Goal: Task Accomplishment & Management: Complete application form

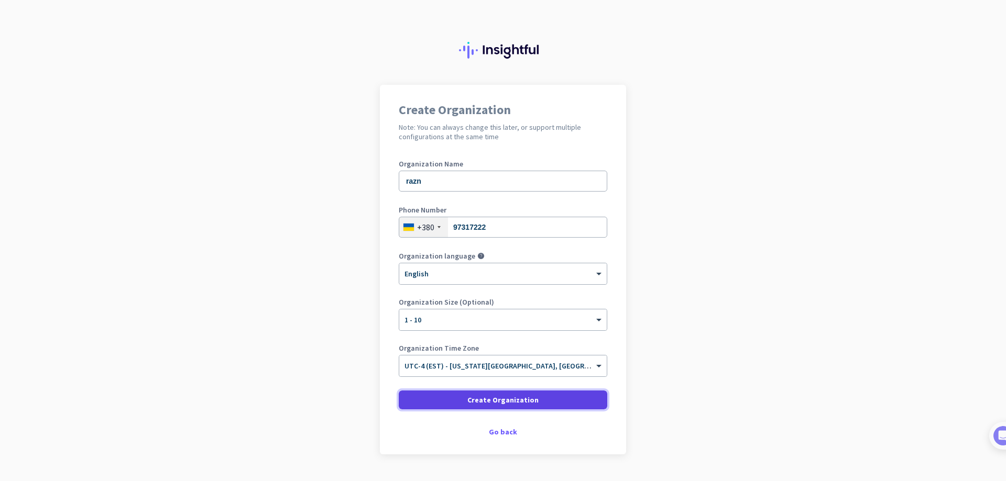
click at [503, 391] on span at bounding box center [503, 400] width 208 height 25
click at [598, 364] on span at bounding box center [599, 366] width 13 height 9
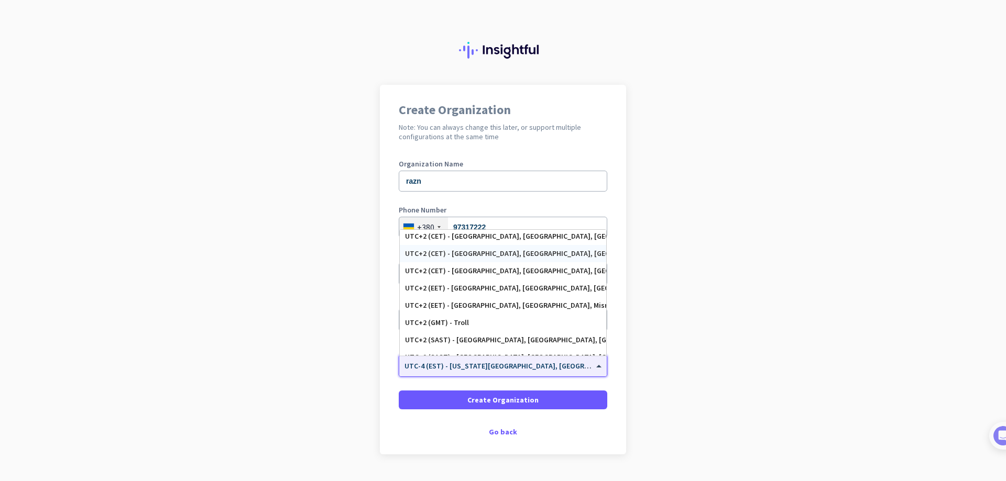
scroll to position [2991, 0]
click at [508, 261] on div "UTC+2 (CET) - [GEOGRAPHIC_DATA], [GEOGRAPHIC_DATA], [GEOGRAPHIC_DATA], [GEOGRAP…" at bounding box center [503, 255] width 206 height 17
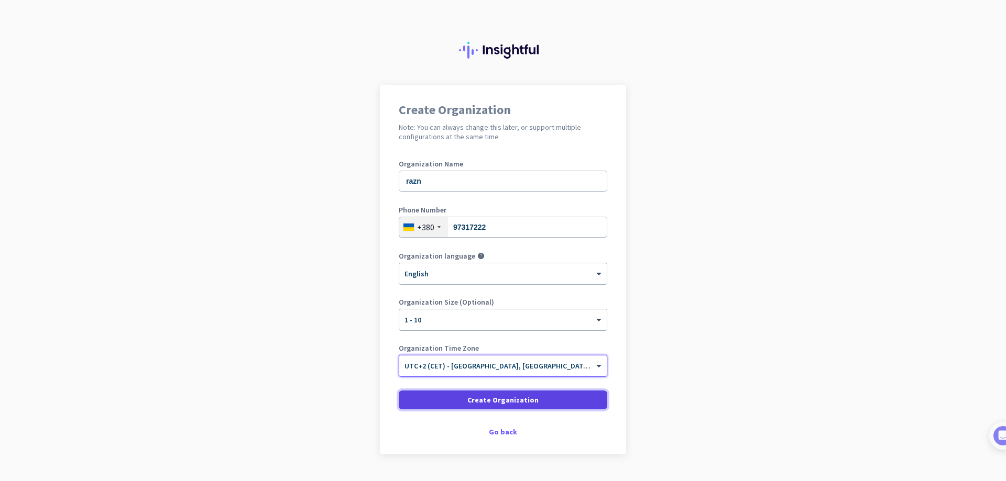
click at [533, 403] on span at bounding box center [503, 400] width 208 height 25
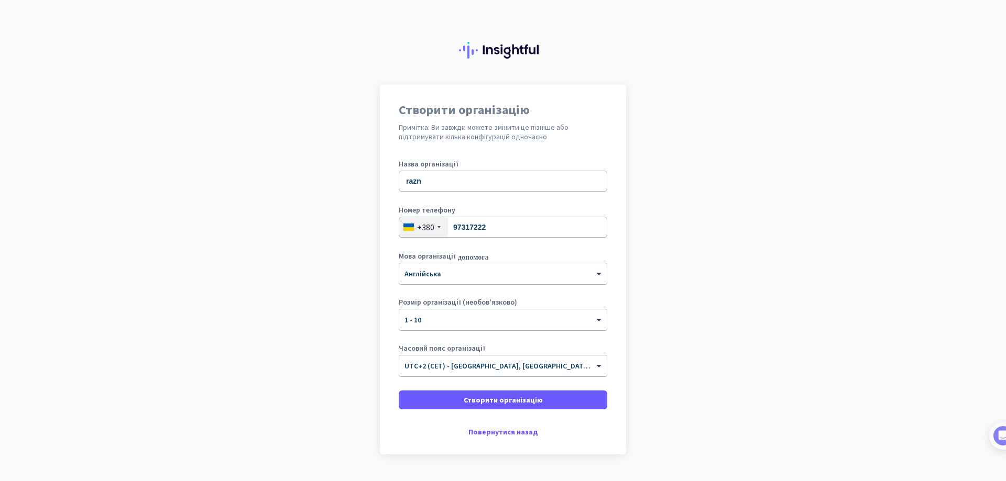
click at [664, 129] on app-onboarding-organization "Створити організацію Примітка: Ви завжди можете змінити це пізніше або підтриму…" at bounding box center [503, 296] width 1006 height 422
click at [567, 277] on div "× Англійська" at bounding box center [496, 274] width 194 height 9
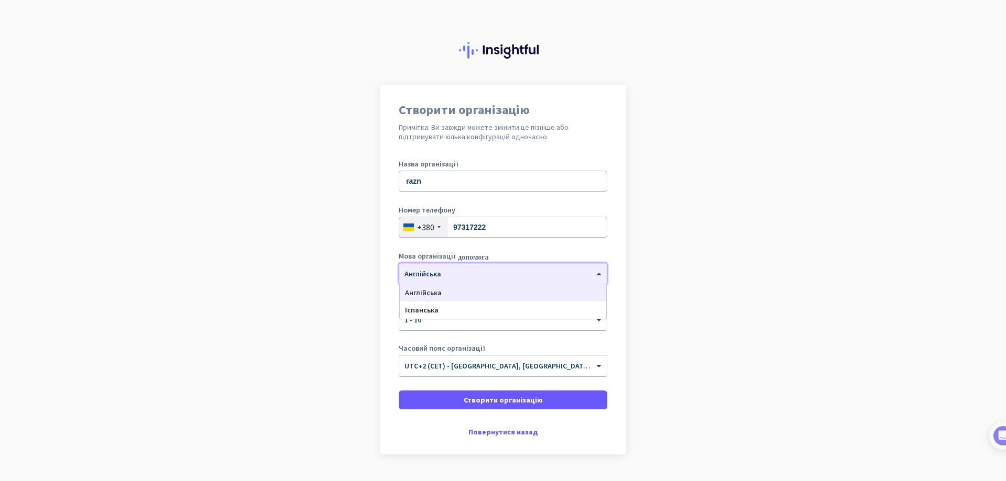
click at [478, 293] on div "Англійська" at bounding box center [503, 292] width 206 height 17
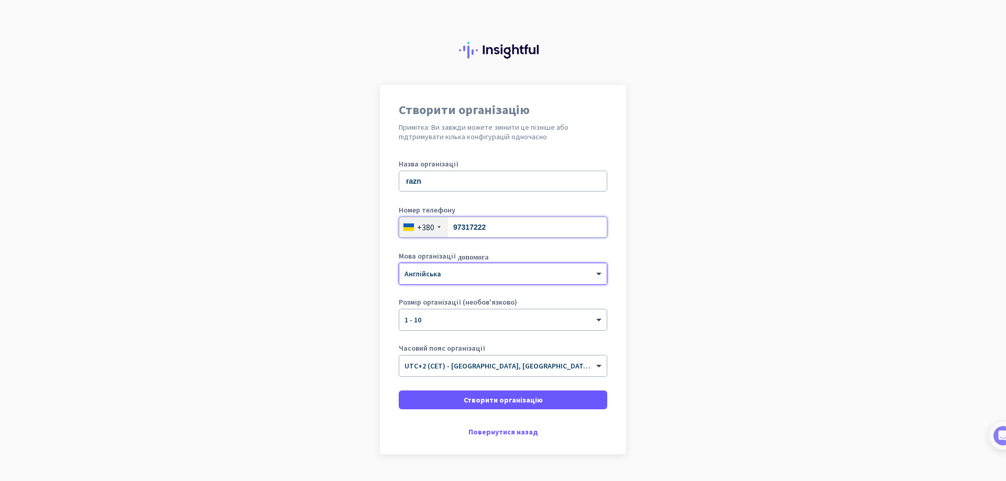
click at [486, 230] on input "97317222" at bounding box center [503, 227] width 208 height 21
type input "973172222"
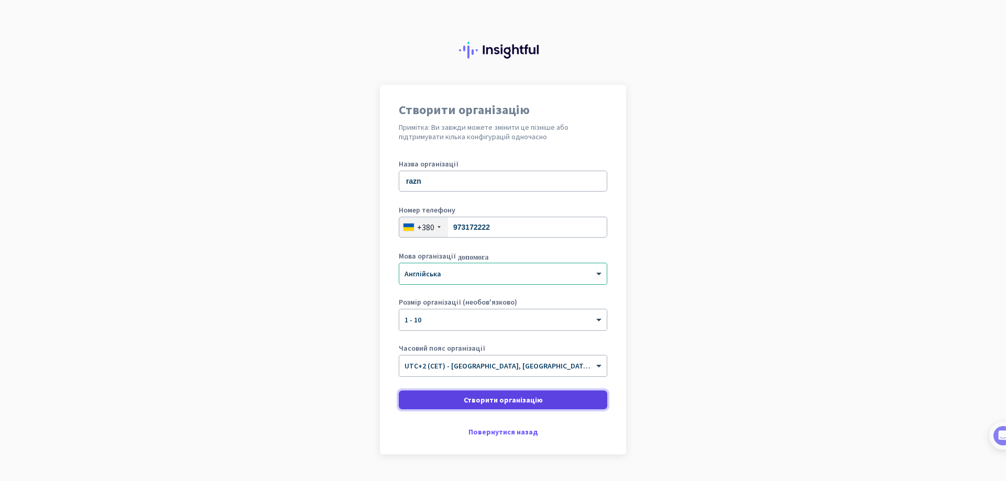
click at [540, 392] on span at bounding box center [503, 400] width 208 height 25
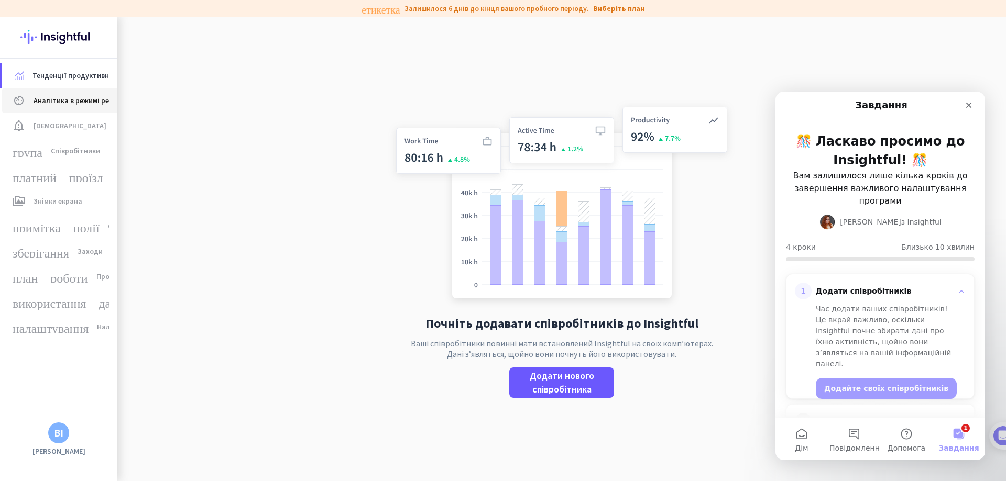
click at [58, 106] on span "Аналітика в режимі реального часу" at bounding box center [94, 100] width 120 height 13
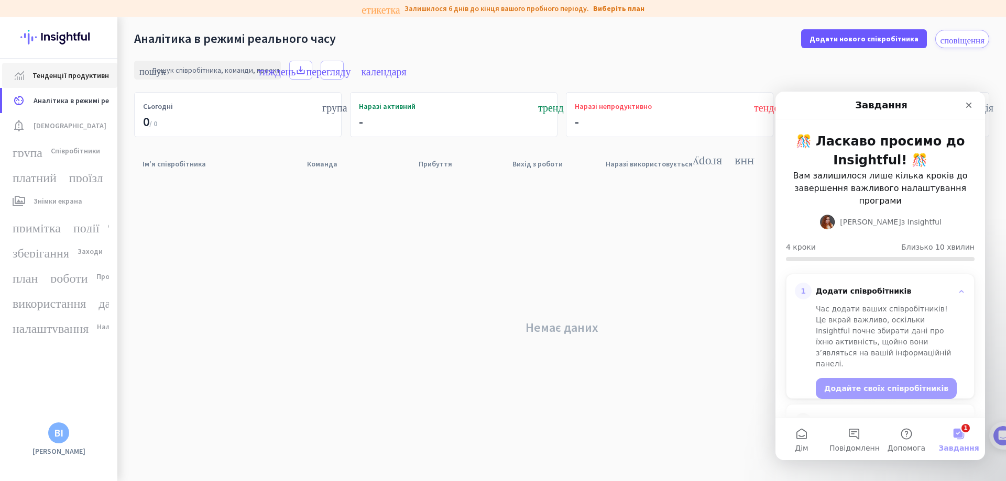
click at [82, 74] on font "Тенденції продуктивності" at bounding box center [77, 75] width 91 height 9
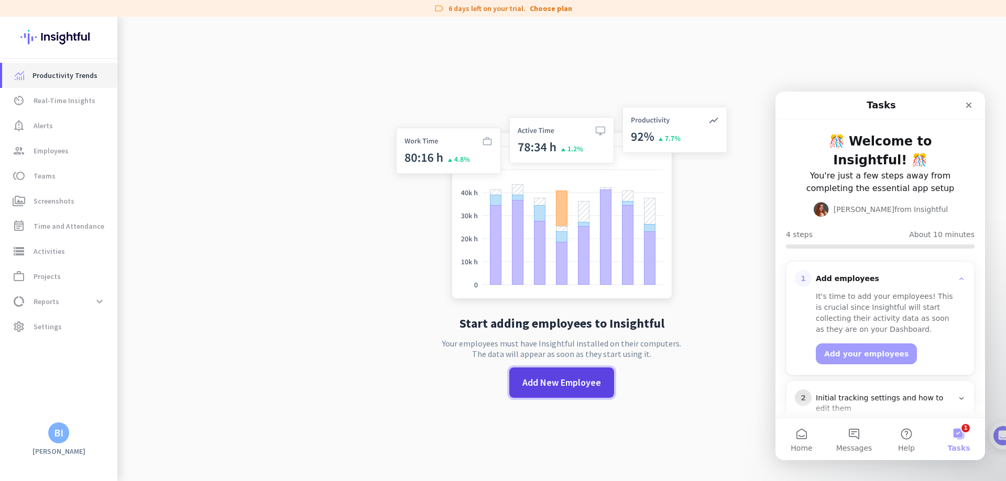
click at [564, 391] on span at bounding box center [561, 382] width 105 height 25
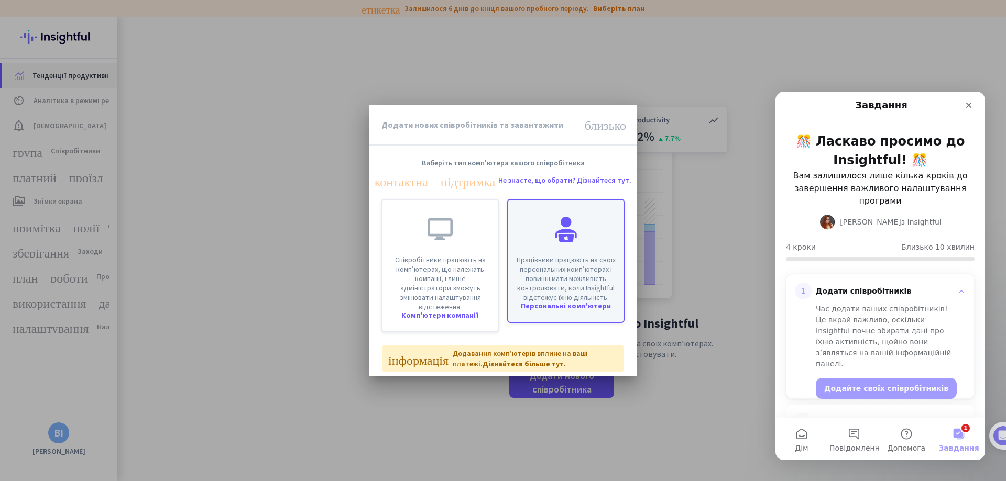
click at [567, 258] on font "Працівники працюють на своїх персональних комп’ютерах і повинні мати можливість…" at bounding box center [565, 278] width 99 height 47
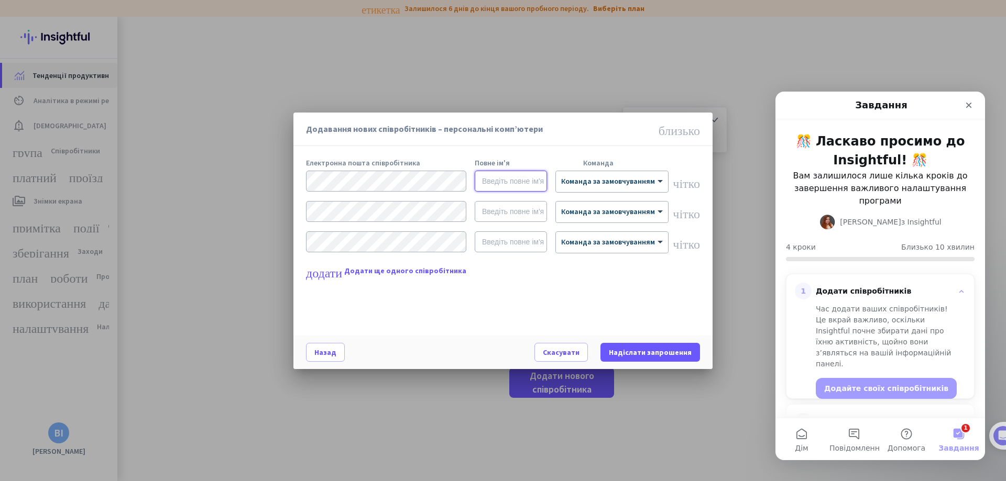
click at [526, 180] on input "text" at bounding box center [511, 181] width 72 height 21
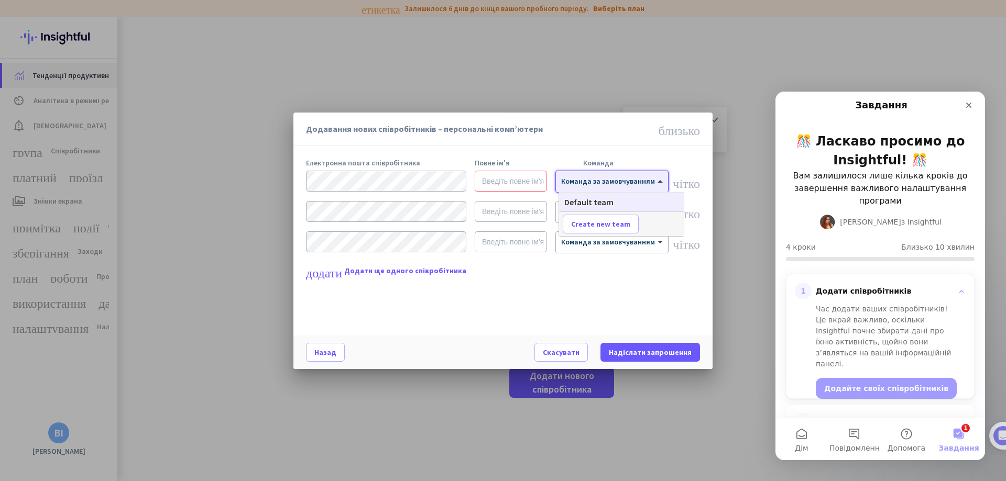
click at [600, 180] on div at bounding box center [612, 178] width 112 height 9
click at [599, 202] on font "Команда за замовчуванням" at bounding box center [617, 202] width 107 height 10
click at [405, 195] on form "× Команда за замовчуванням чітко × Команда за замовчуванням чітко × Команда за …" at bounding box center [503, 216] width 394 height 91
click at [491, 176] on input "text" at bounding box center [511, 181] width 72 height 21
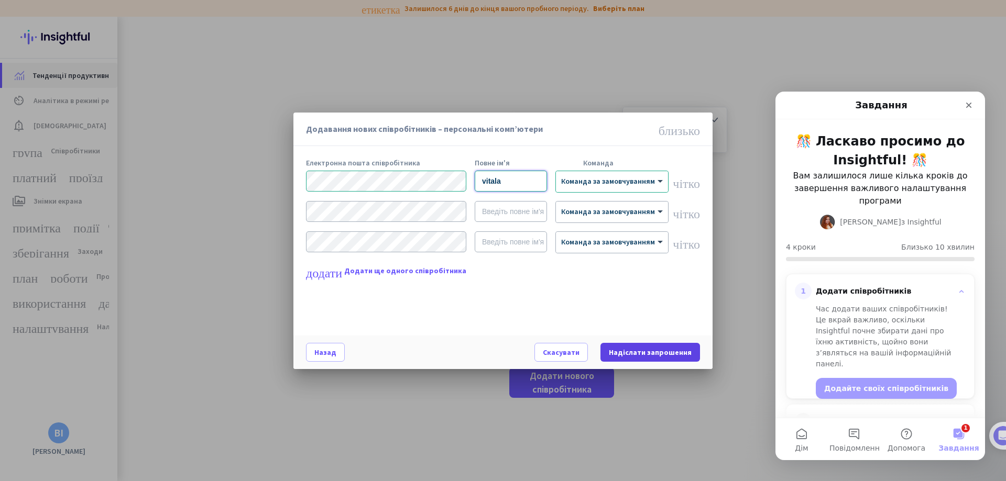
type input "vitala"
click at [654, 346] on span at bounding box center [650, 352] width 100 height 25
